Goal: Task Accomplishment & Management: Use online tool/utility

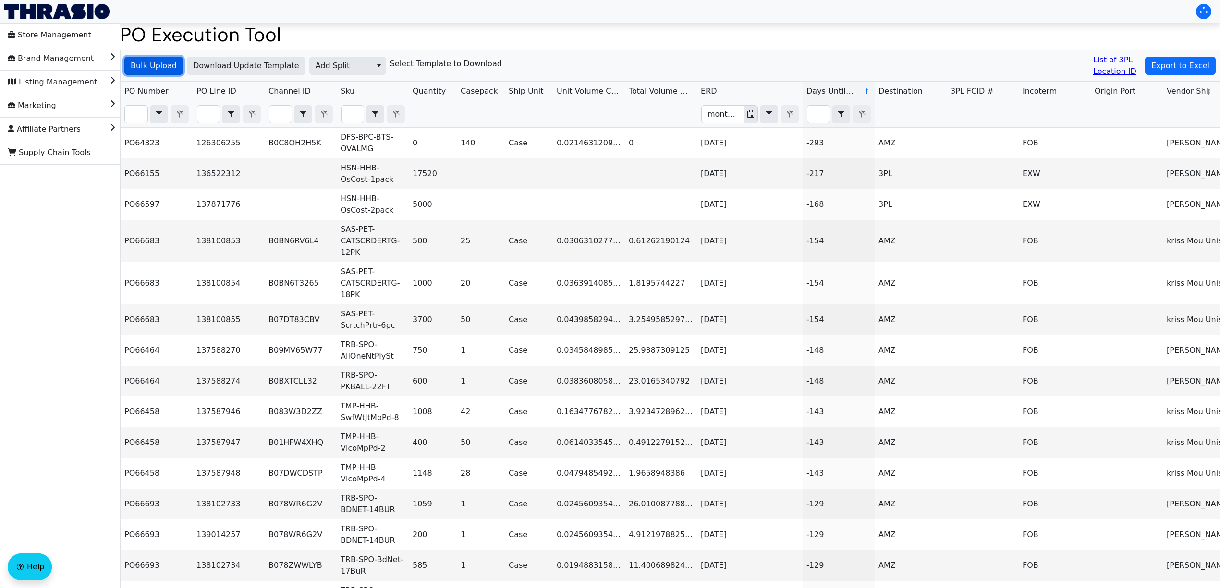
click at [141, 68] on span "Bulk Upload" at bounding box center [154, 66] width 46 height 12
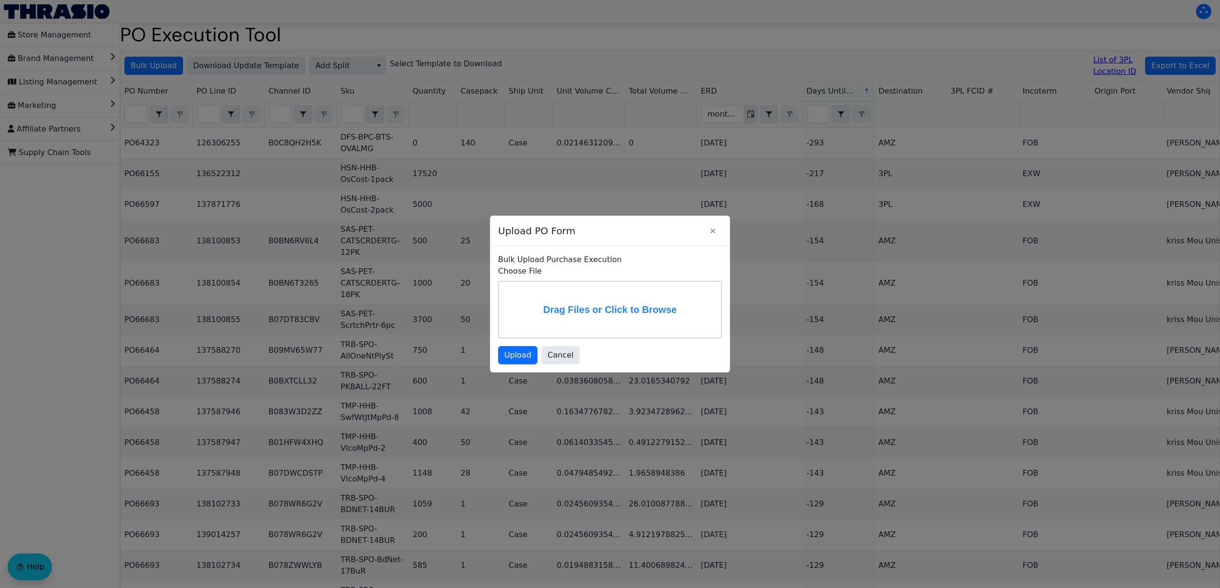
click at [619, 298] on label "Drag Files or Click to Browse" at bounding box center [610, 310] width 222 height 56
click at [0, 0] on input "Drag Files or Click to Browse" at bounding box center [0, 0] width 0 height 0
click at [516, 347] on button "Upload" at bounding box center [517, 355] width 39 height 18
